Goal: Check status: Check status

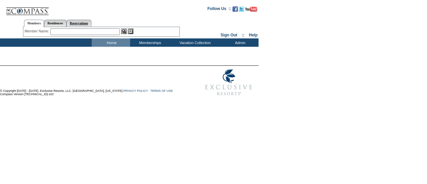
click at [91, 24] on link "Reservations" at bounding box center [78, 23] width 25 height 7
click at [66, 31] on input "text" at bounding box center [63, 31] width 29 height 7
paste input "1730500"
type input "1730500"
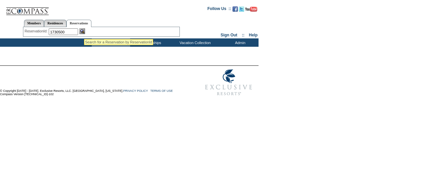
click at [84, 30] on img at bounding box center [82, 31] width 6 height 6
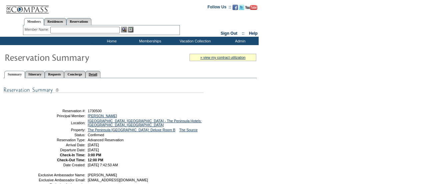
click at [101, 74] on link "Detail" at bounding box center [92, 74] width 15 height 7
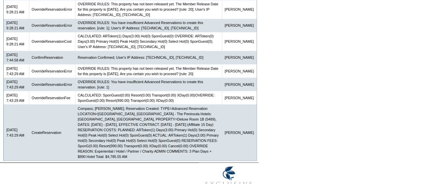
scroll to position [600, 0]
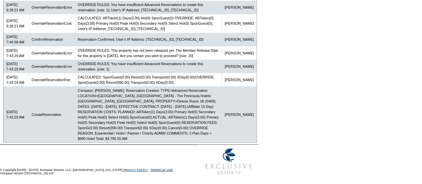
click at [185, 134] on td "Compass; Antonia Melick; Reservation Created: TYPE=Advanced Reservation LOCATIO…" at bounding box center [148, 114] width 147 height 56
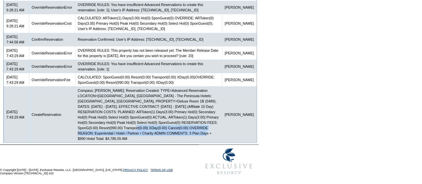
drag, startPoint x: 84, startPoint y: 134, endPoint x: 165, endPoint y: 138, distance: 81.4
click at [165, 138] on td "Compass; Antonia Melick; Reservation Created: TYPE=Advanced Reservation LOCATIO…" at bounding box center [148, 114] width 147 height 56
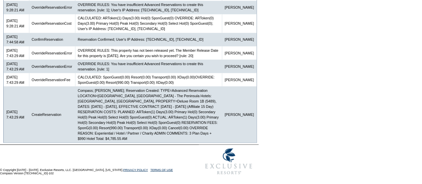
drag, startPoint x: 302, startPoint y: 98, endPoint x: 299, endPoint y: 101, distance: 4.2
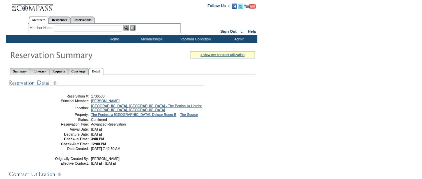
scroll to position [0, 0]
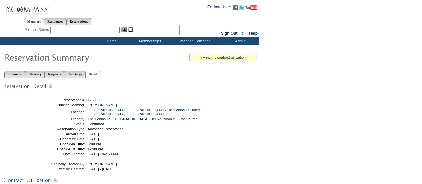
drag, startPoint x: 89, startPoint y: 23, endPoint x: 85, endPoint y: 30, distance: 8.7
click at [89, 23] on link "Reservations" at bounding box center [78, 21] width 25 height 7
click at [68, 32] on input "text" at bounding box center [63, 30] width 29 height 7
paste input "1802472"
type input "1802472"
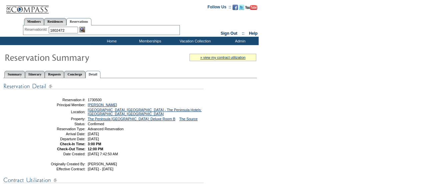
click at [85, 30] on img at bounding box center [82, 30] width 6 height 6
